Goal: Go to known website: Go to known website

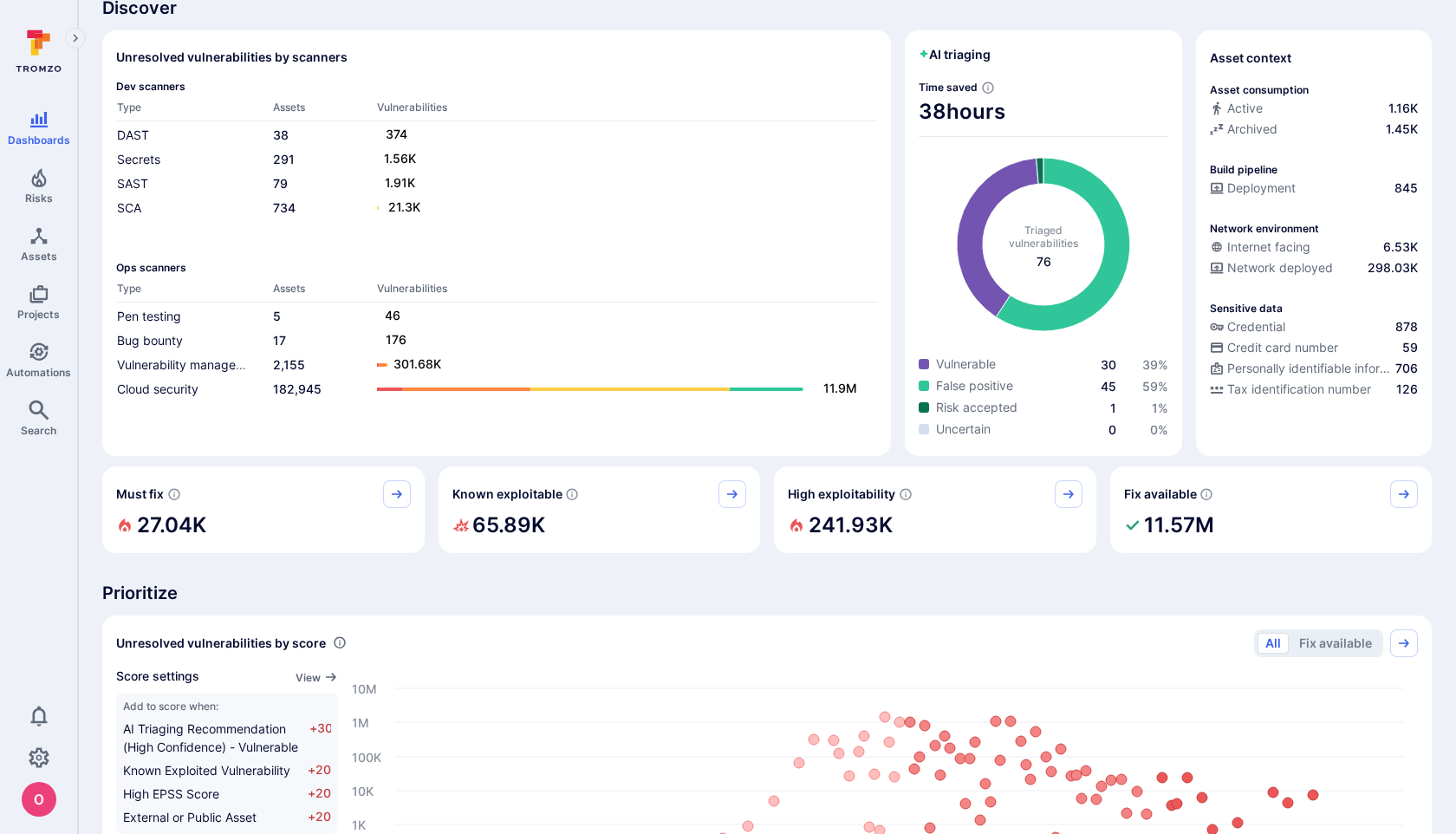
scroll to position [75, 0]
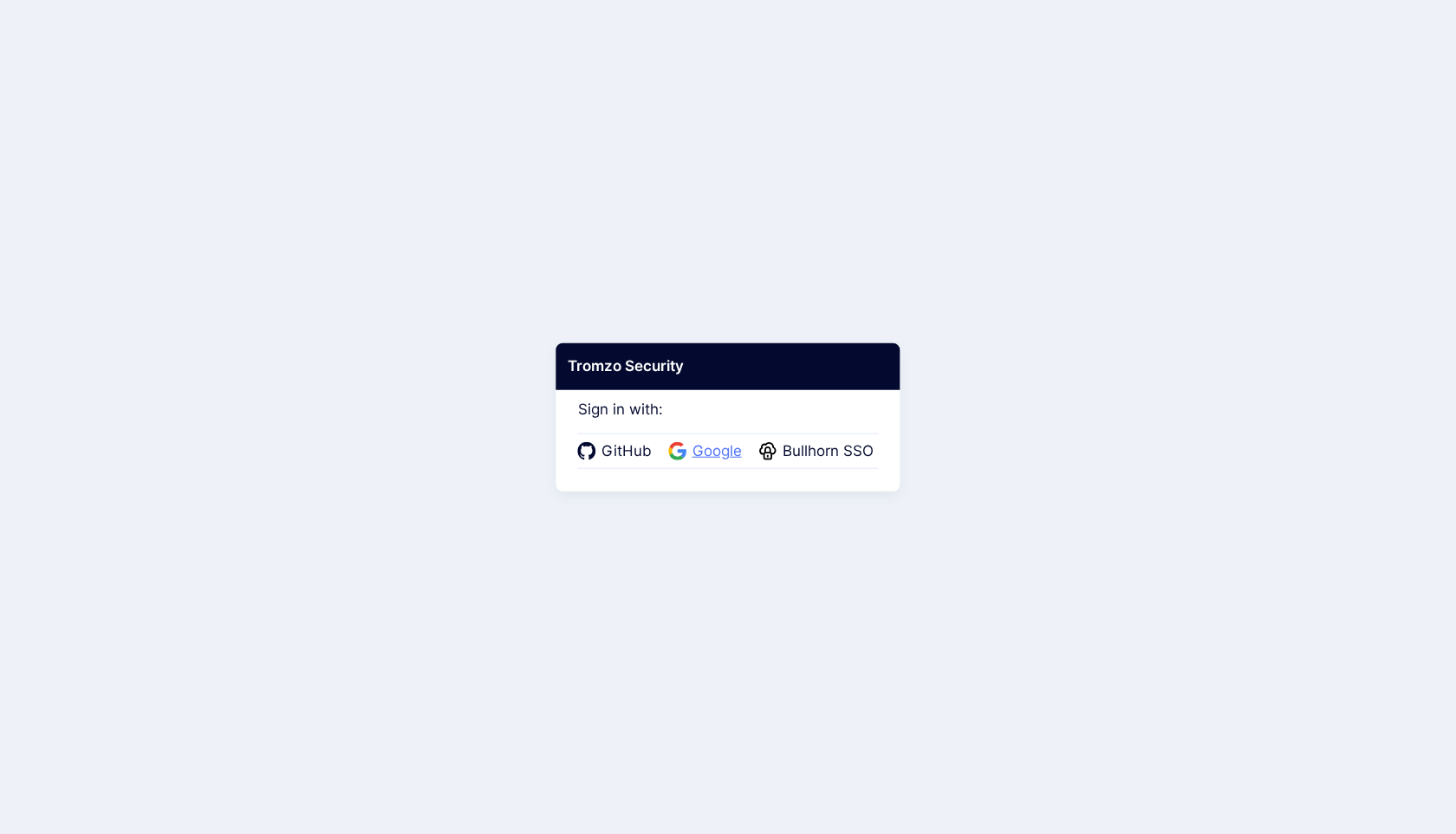
click at [712, 452] on span "Google" at bounding box center [717, 451] width 60 height 22
